Goal: Find specific page/section: Find specific page/section

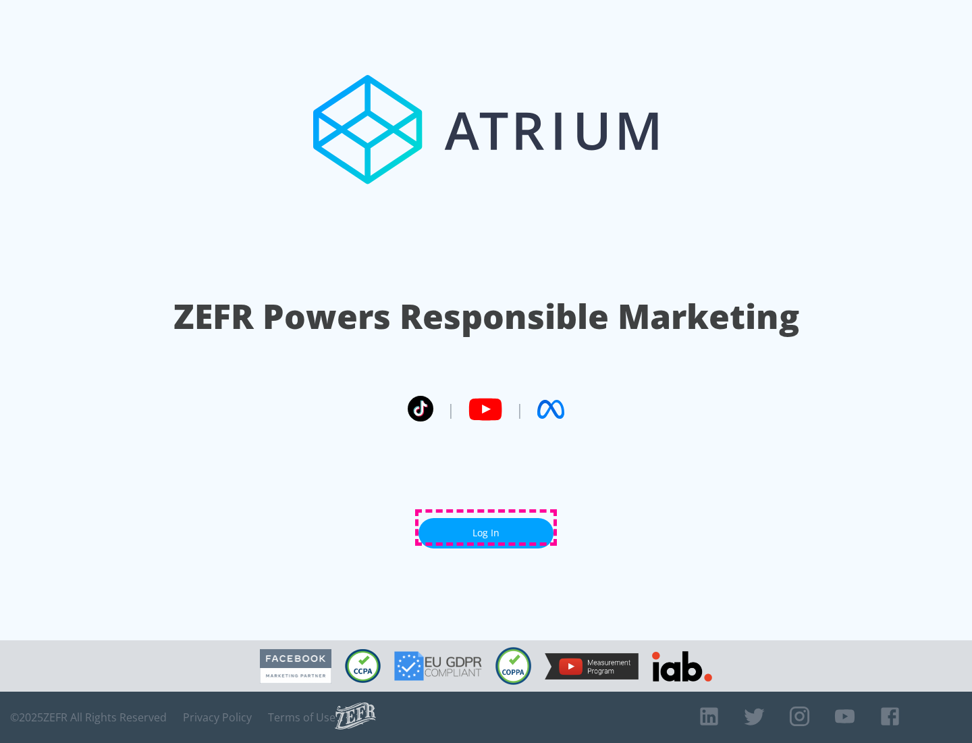
click at [486, 527] on link "Log In" at bounding box center [486, 533] width 135 height 30
